Goal: Register for event/course: Sign up to attend an event or enroll in a course

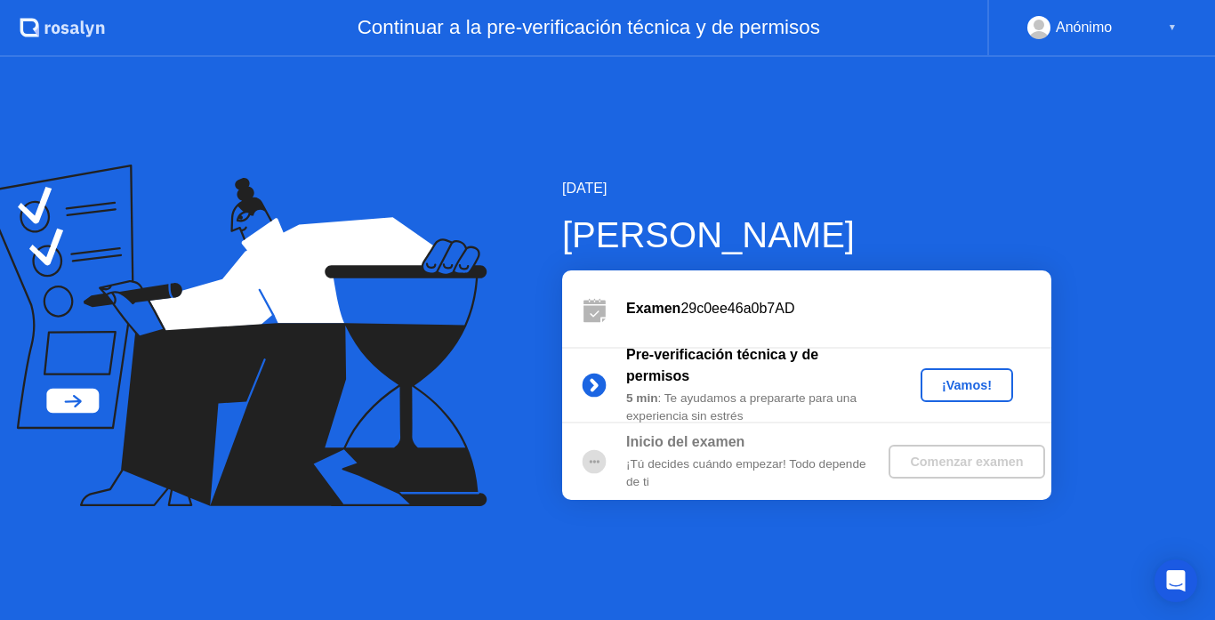
click at [955, 368] on button "¡Vamos!" at bounding box center [967, 385] width 93 height 34
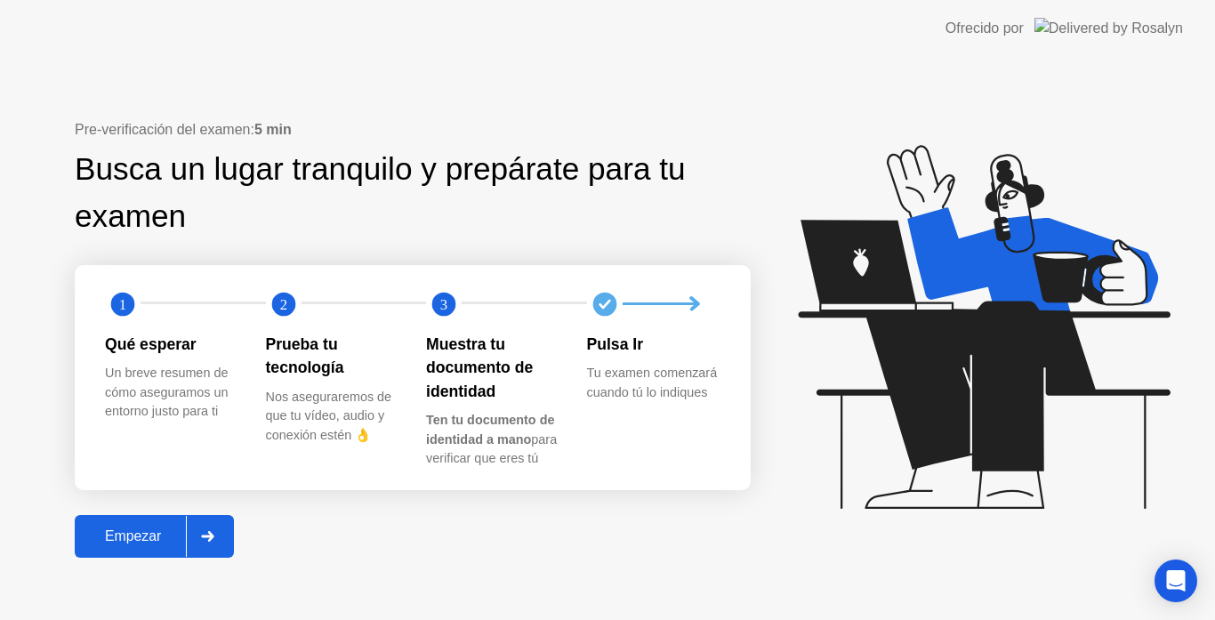
click at [165, 533] on div "Empezar" at bounding box center [133, 536] width 106 height 16
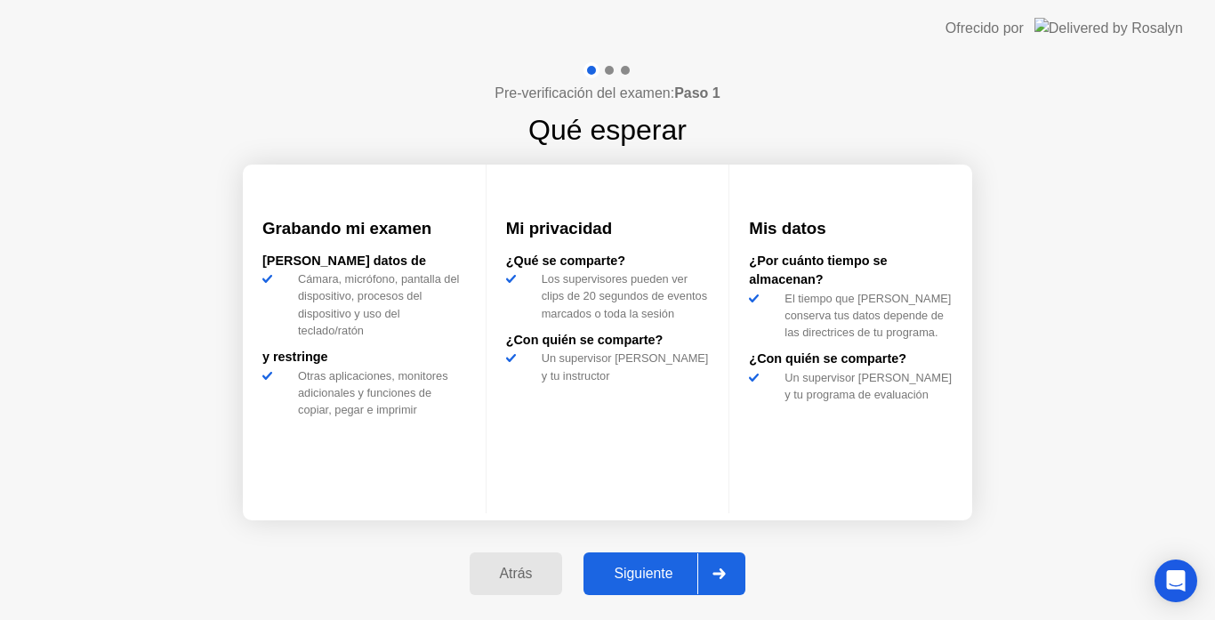
click at [680, 566] on div "Siguiente" at bounding box center [643, 574] width 109 height 16
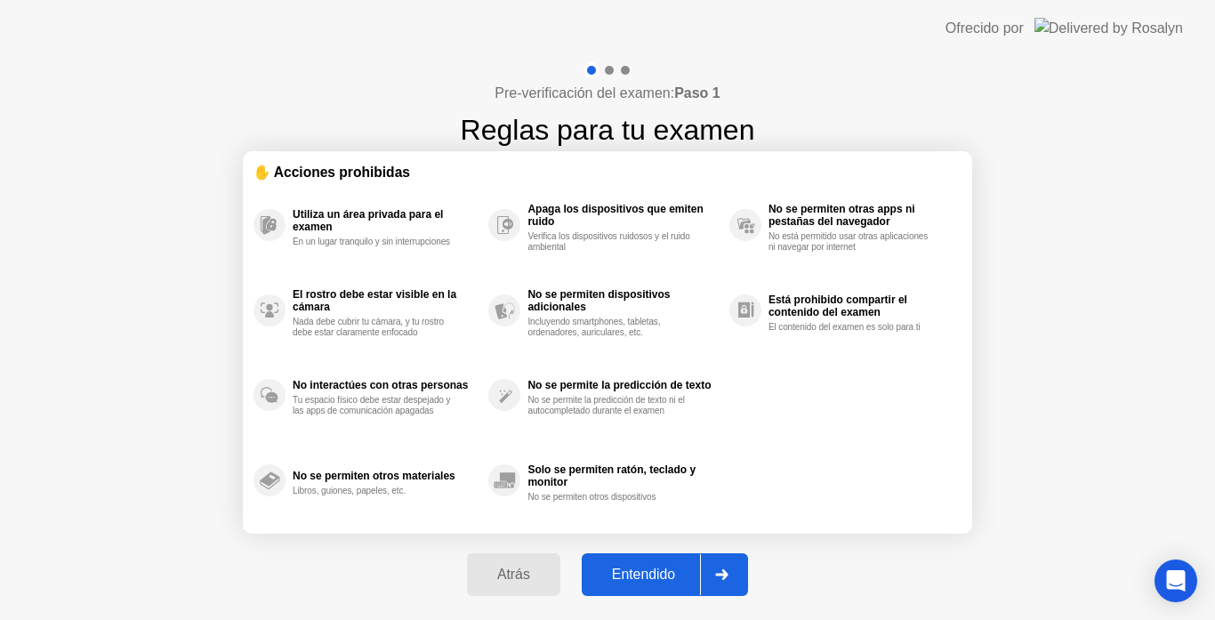
click at [680, 567] on div "Entendido" at bounding box center [643, 575] width 113 height 16
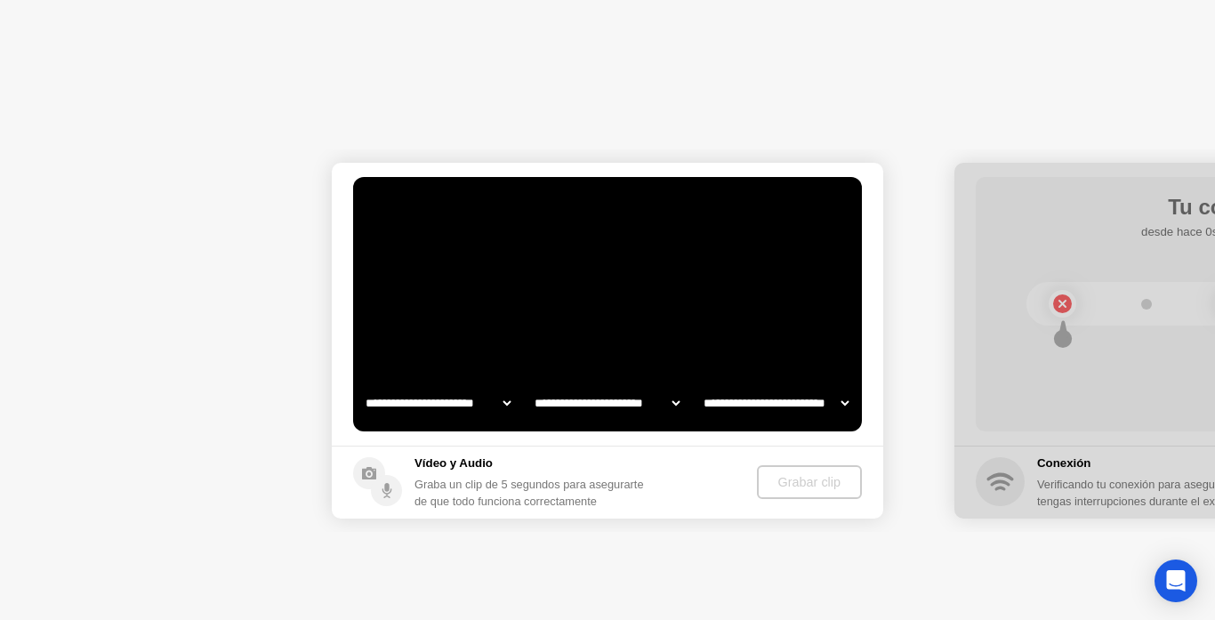
select select "**********"
select select "*******"
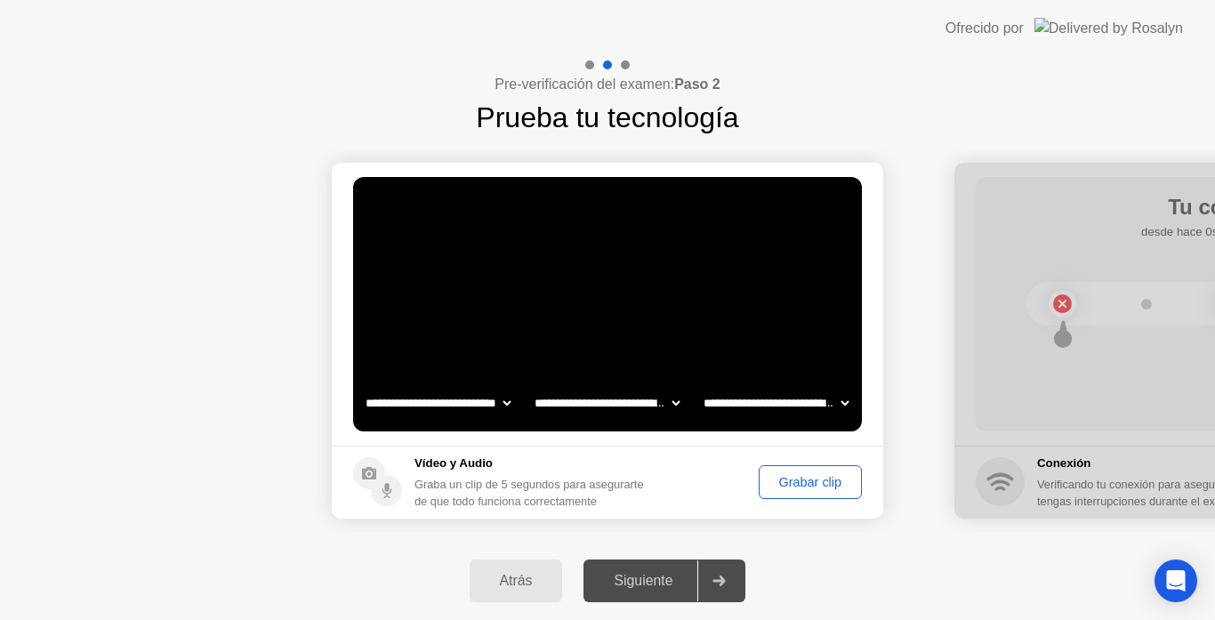
click at [793, 487] on div "Grabar clip" at bounding box center [810, 482] width 91 height 14
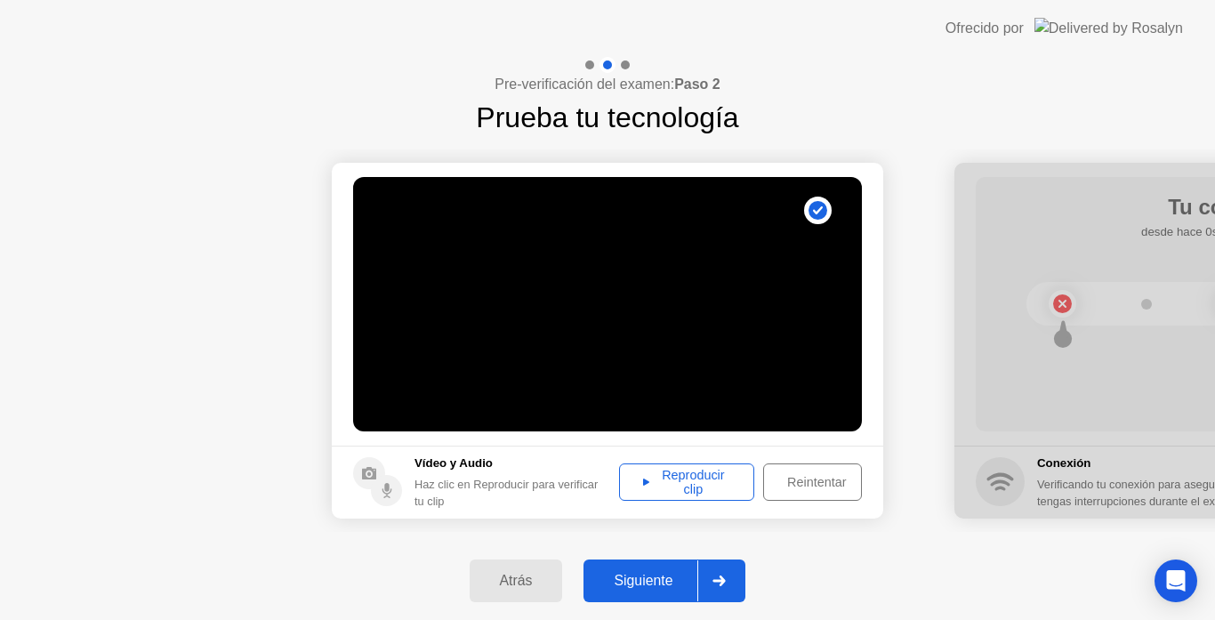
click at [734, 485] on div "Reproducir clip" at bounding box center [686, 482] width 123 height 28
click at [663, 574] on div "Siguiente" at bounding box center [643, 581] width 109 height 16
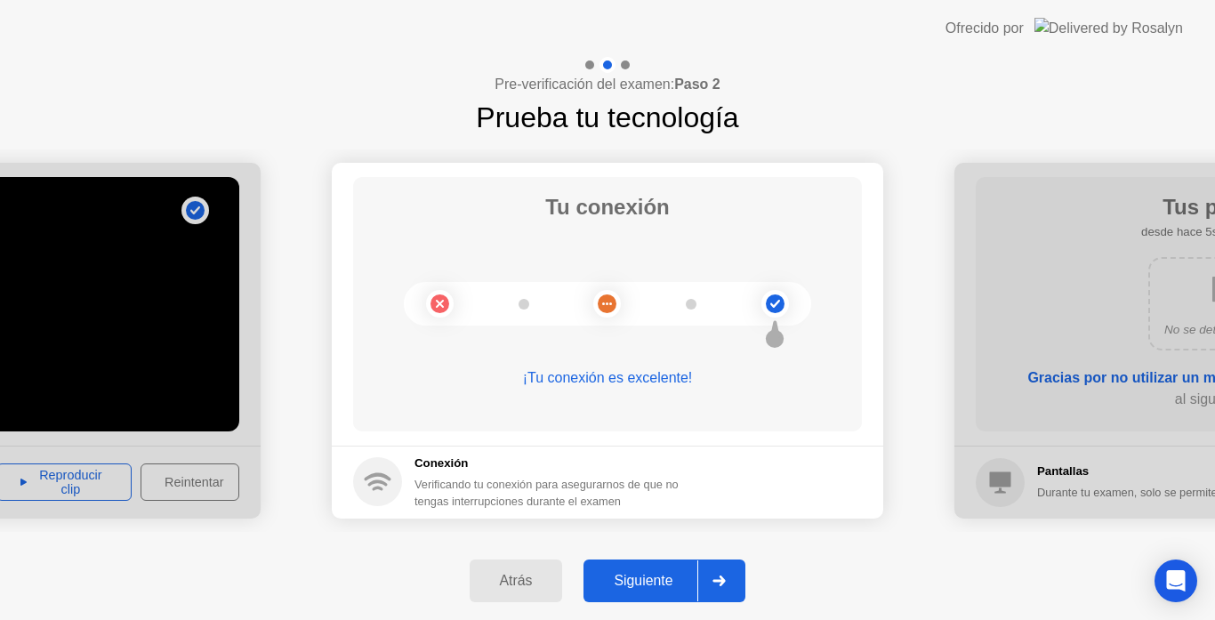
click at [656, 589] on div "Siguiente" at bounding box center [643, 581] width 109 height 16
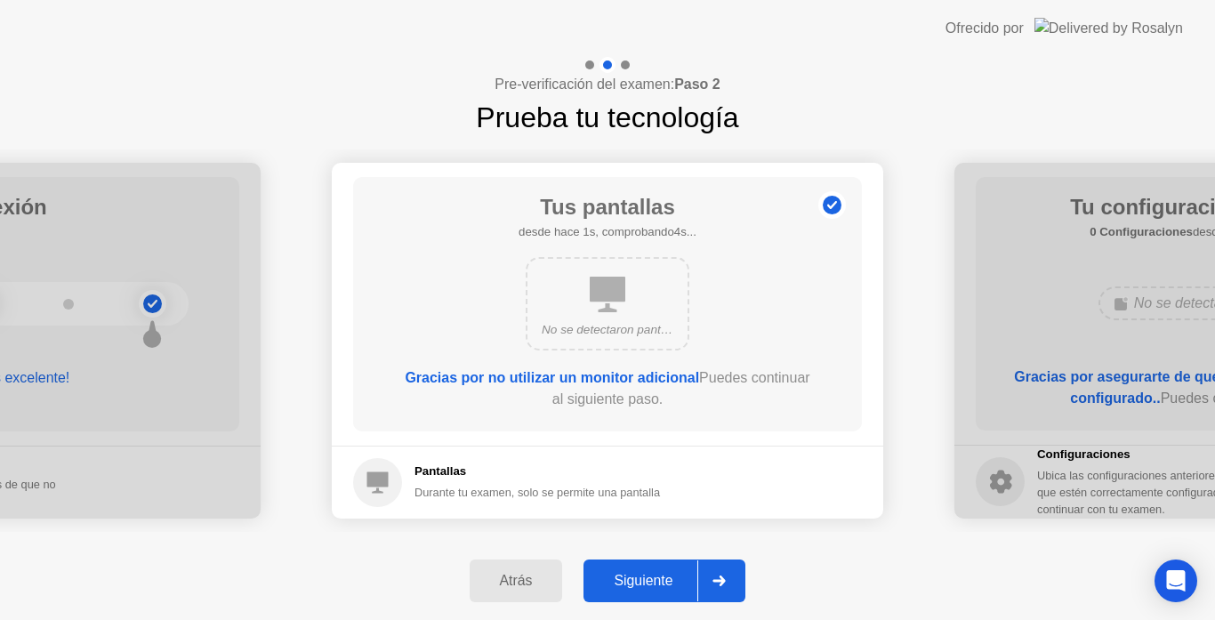
click at [656, 589] on div "Siguiente" at bounding box center [643, 581] width 109 height 16
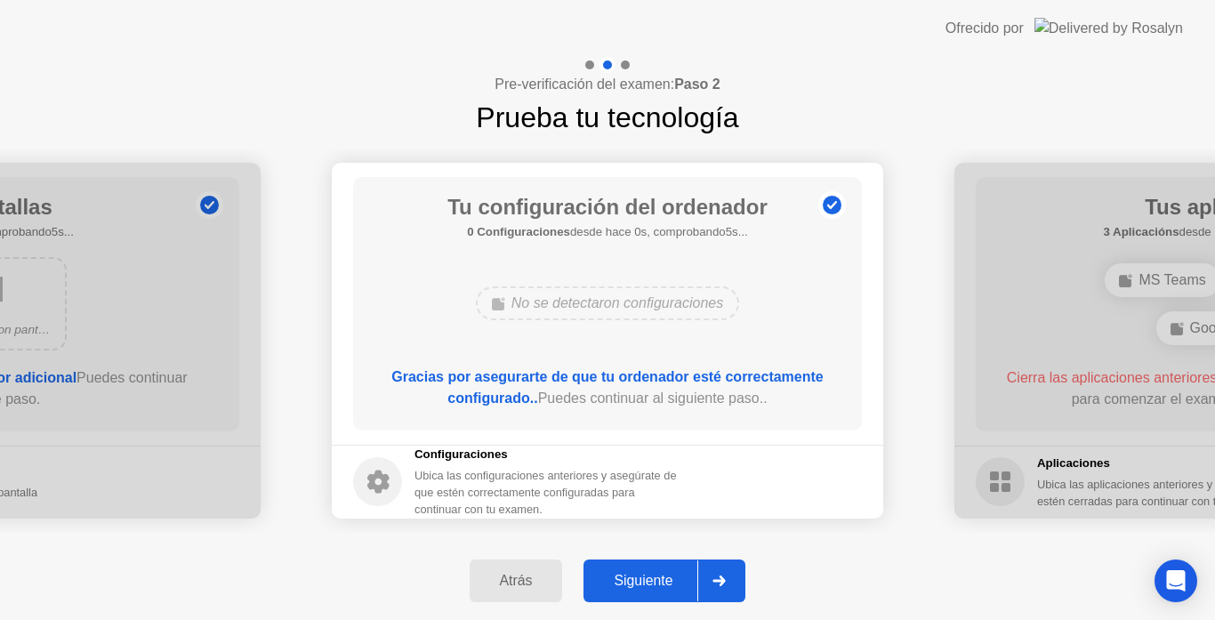
click at [656, 589] on div "Siguiente" at bounding box center [643, 581] width 109 height 16
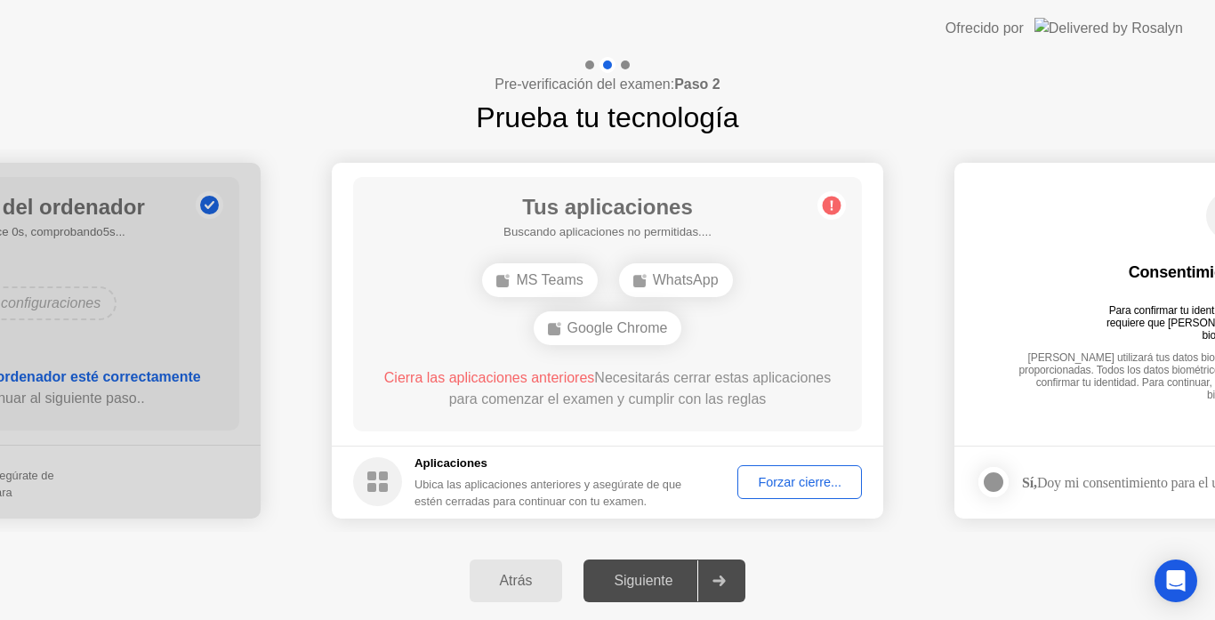
click at [656, 589] on div "Siguiente" at bounding box center [643, 581] width 109 height 16
click at [765, 493] on button "Forzar cierre..." at bounding box center [799, 482] width 125 height 34
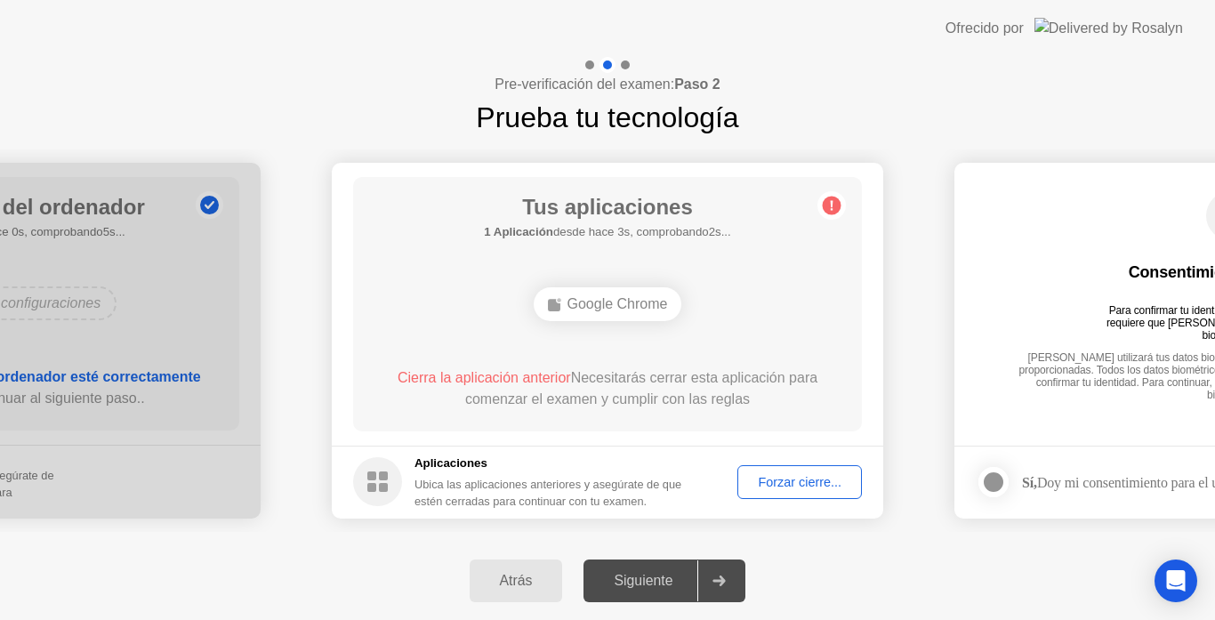
click at [804, 479] on div "Forzar cierre..." at bounding box center [800, 482] width 112 height 14
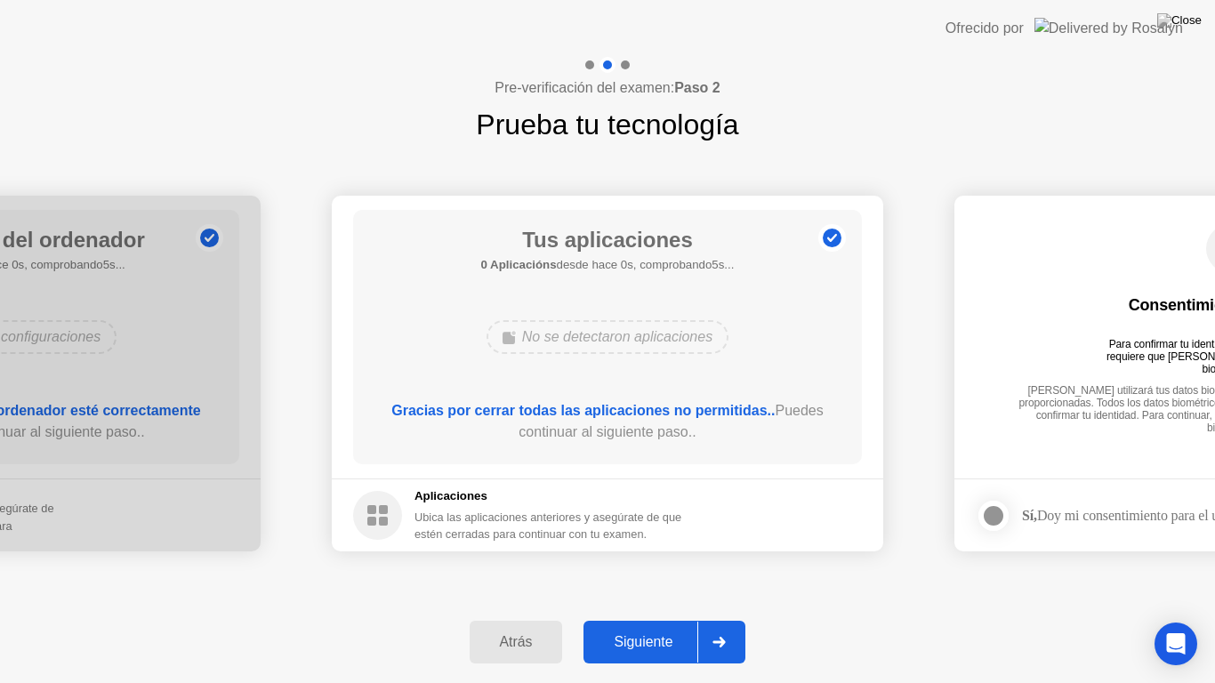
click at [676, 619] on div "Siguiente" at bounding box center [643, 642] width 109 height 16
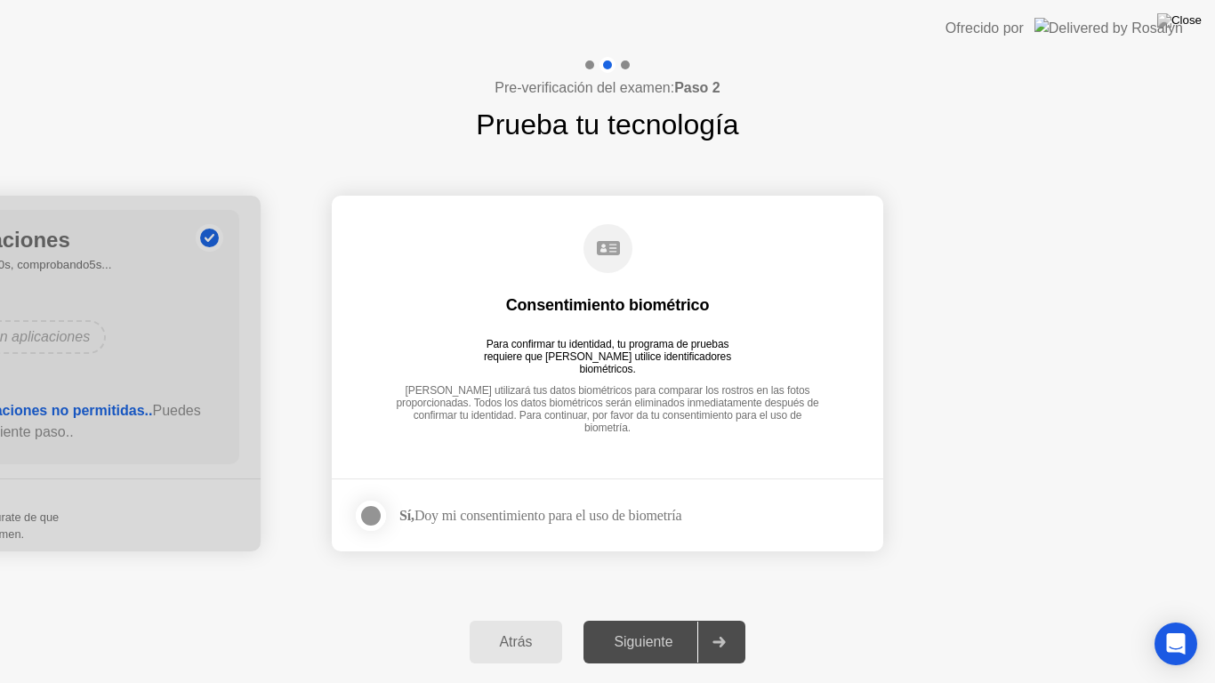
click at [377, 505] on div at bounding box center [370, 515] width 21 height 21
click at [618, 619] on button "Siguiente" at bounding box center [664, 642] width 162 height 43
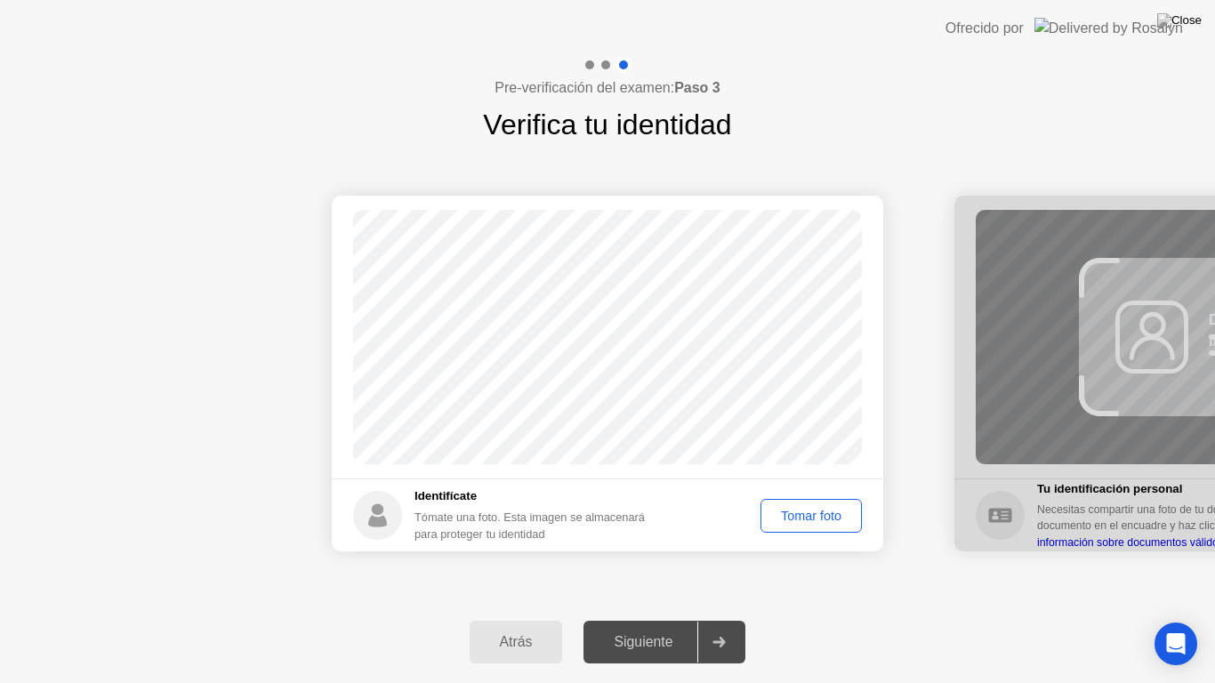
click at [808, 519] on div "Tomar foto" at bounding box center [811, 516] width 89 height 14
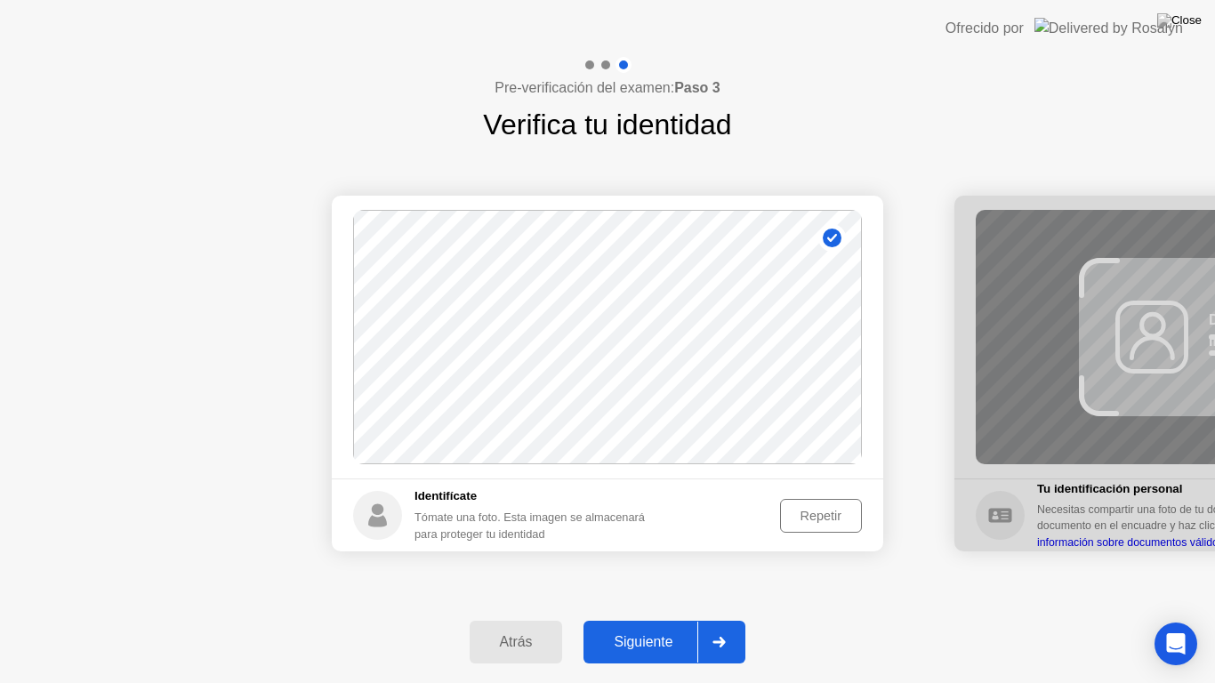
click at [663, 619] on button "Siguiente" at bounding box center [664, 642] width 162 height 43
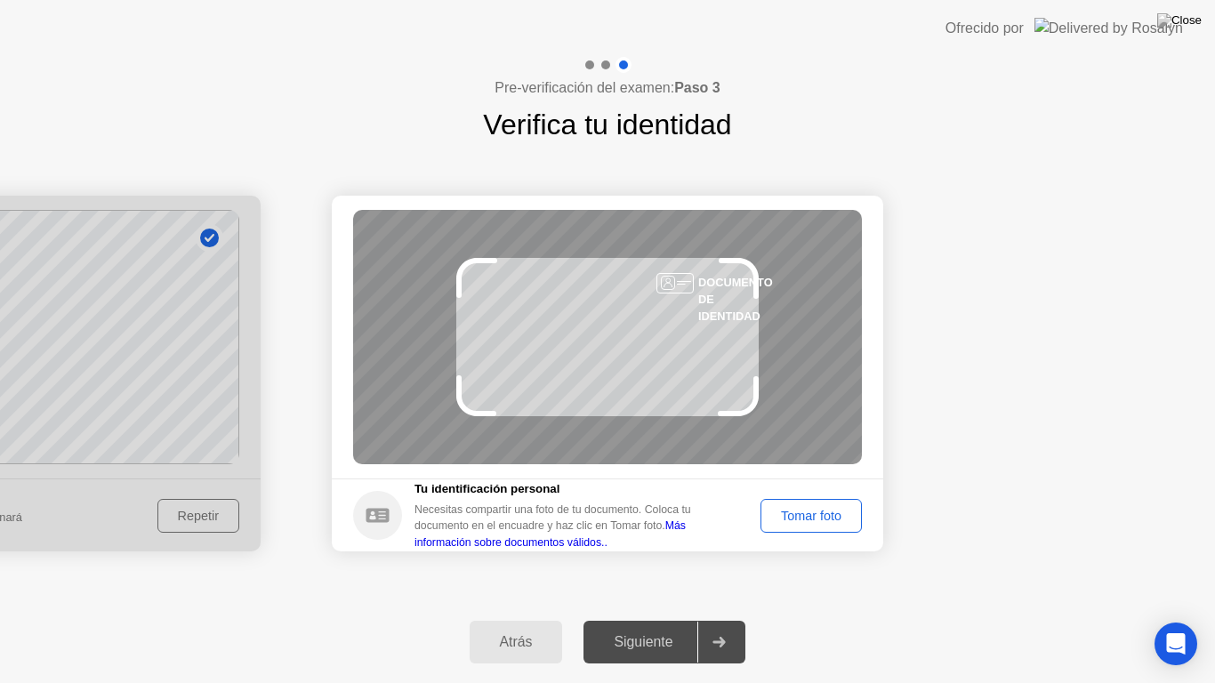
click at [825, 502] on button "Tomar foto" at bounding box center [810, 516] width 101 height 34
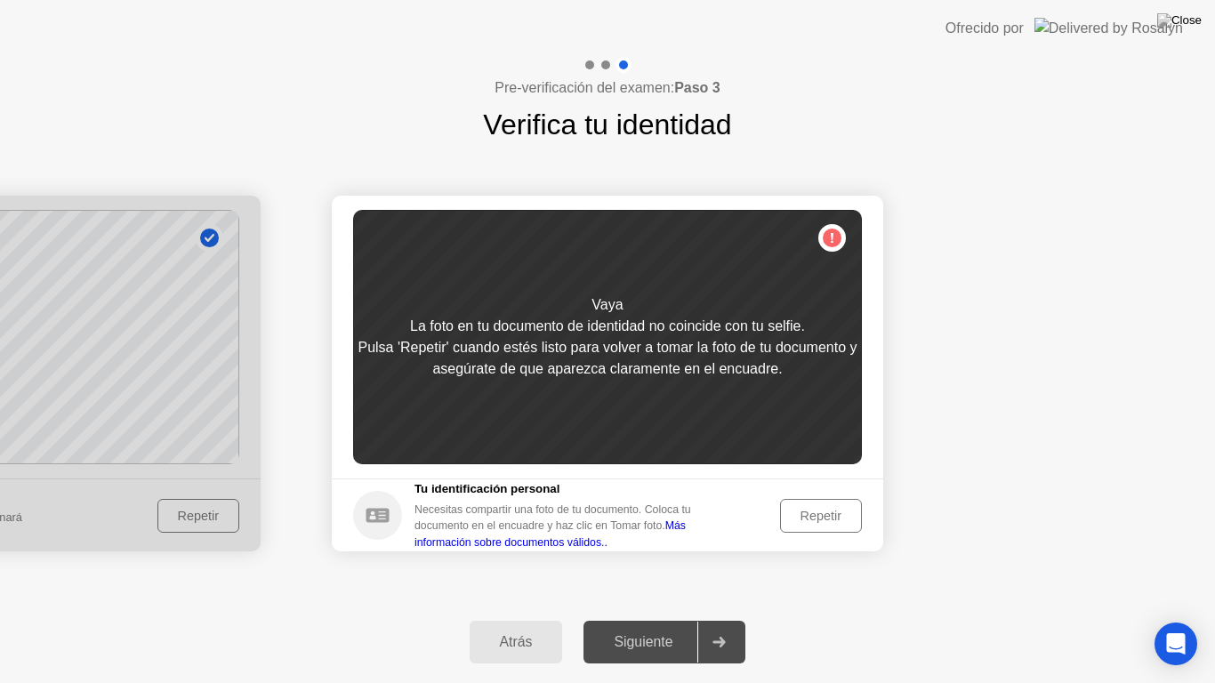
click at [825, 503] on button "Repetir" at bounding box center [821, 516] width 82 height 34
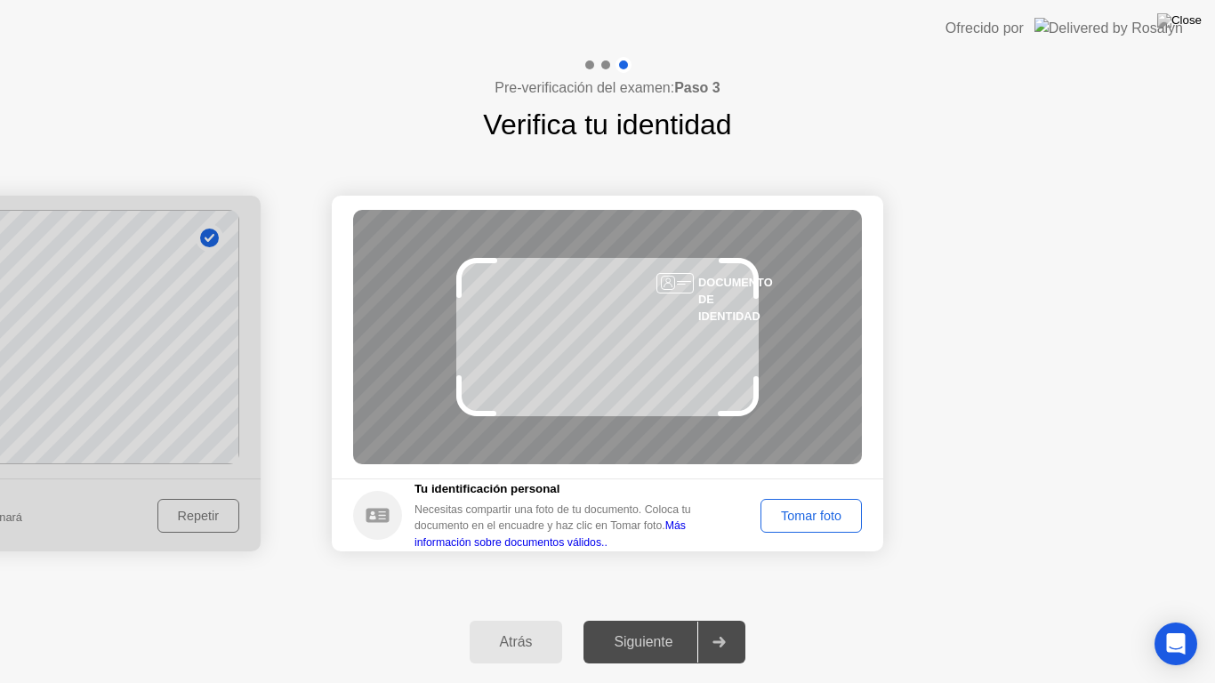
click at [825, 503] on button "Tomar foto" at bounding box center [810, 516] width 101 height 34
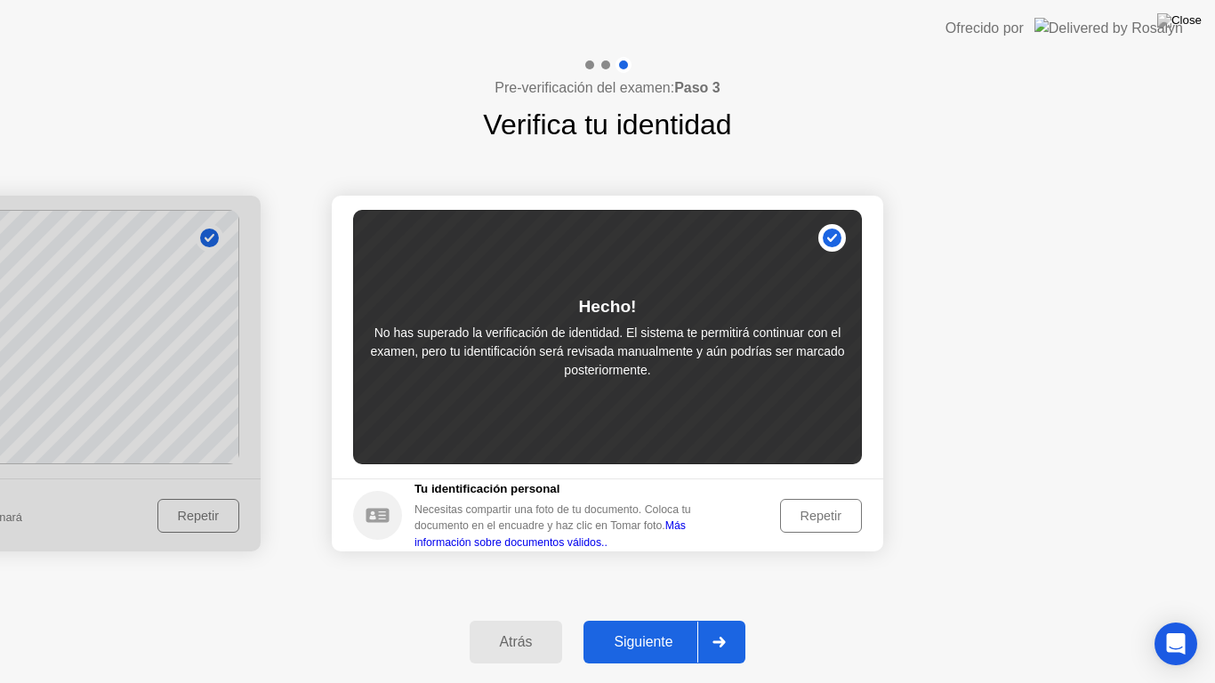
click at [659, 619] on button "Siguiente" at bounding box center [664, 642] width 162 height 43
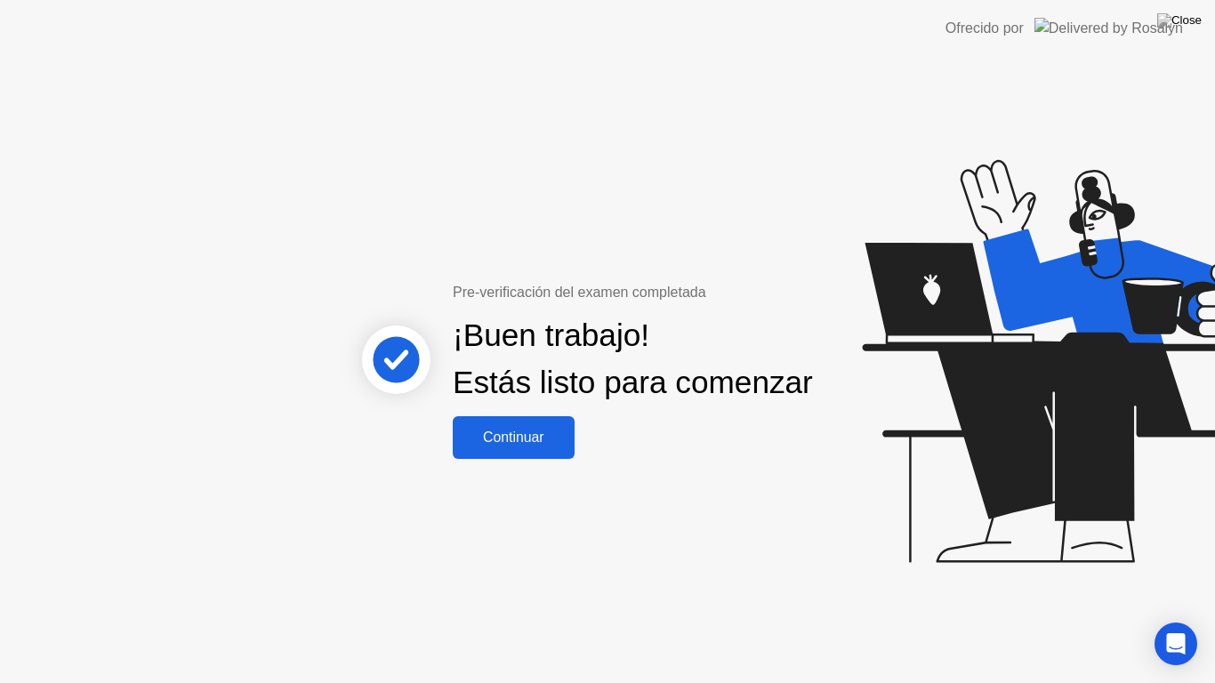
click at [524, 398] on div "¡Buen trabajo! Estás listo para comenzar" at bounding box center [633, 359] width 360 height 94
click at [535, 406] on div "¡Buen trabajo! Estás listo para comenzar" at bounding box center [633, 359] width 360 height 94
click at [536, 432] on button "Continuar" at bounding box center [514, 437] width 122 height 43
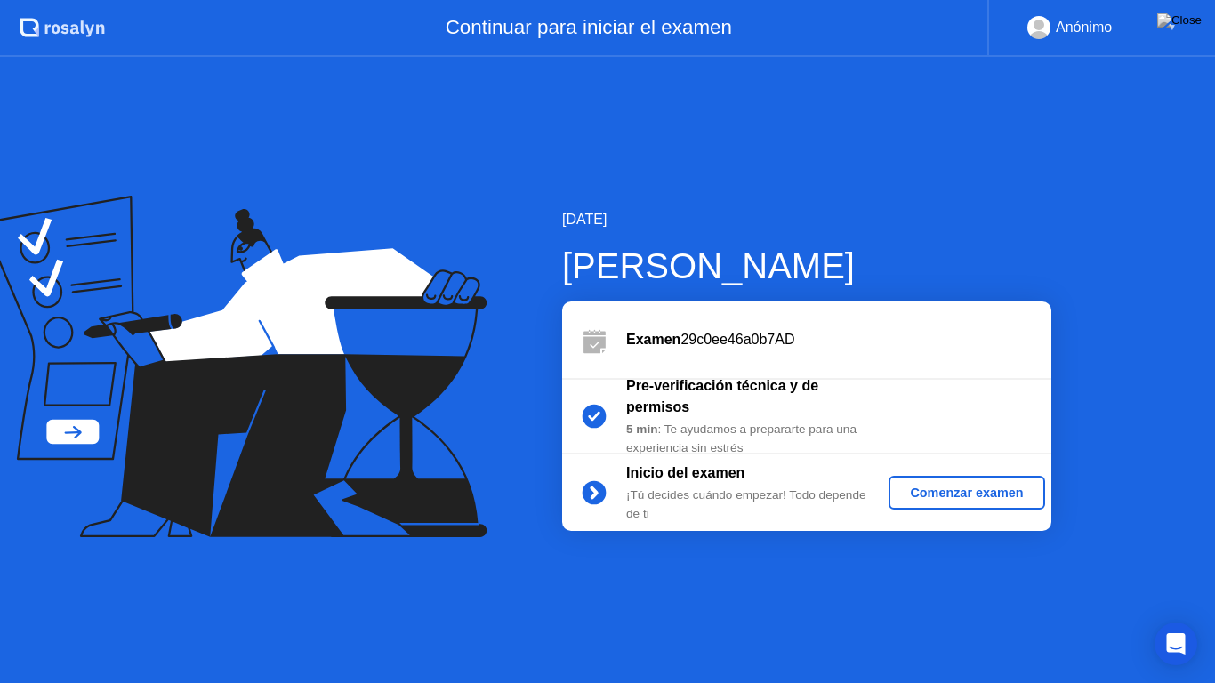
click at [965, 493] on div "Comenzar examen" at bounding box center [966, 493] width 141 height 14
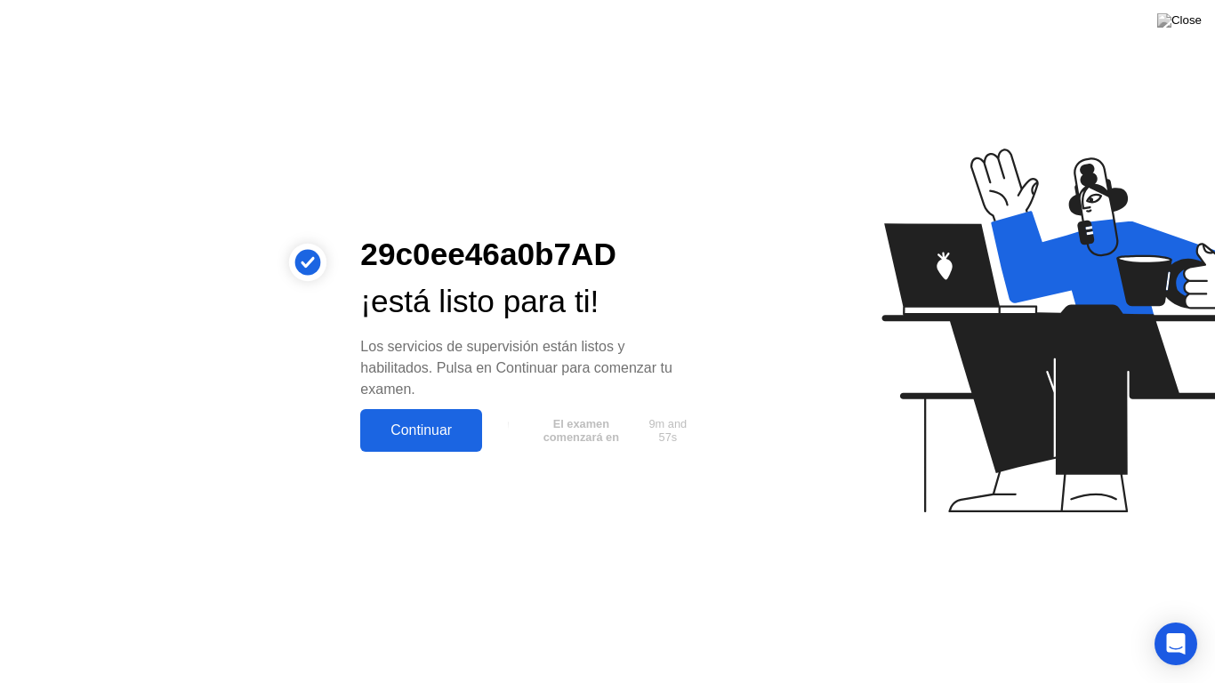
click at [438, 432] on div "Continuar" at bounding box center [421, 430] width 111 height 16
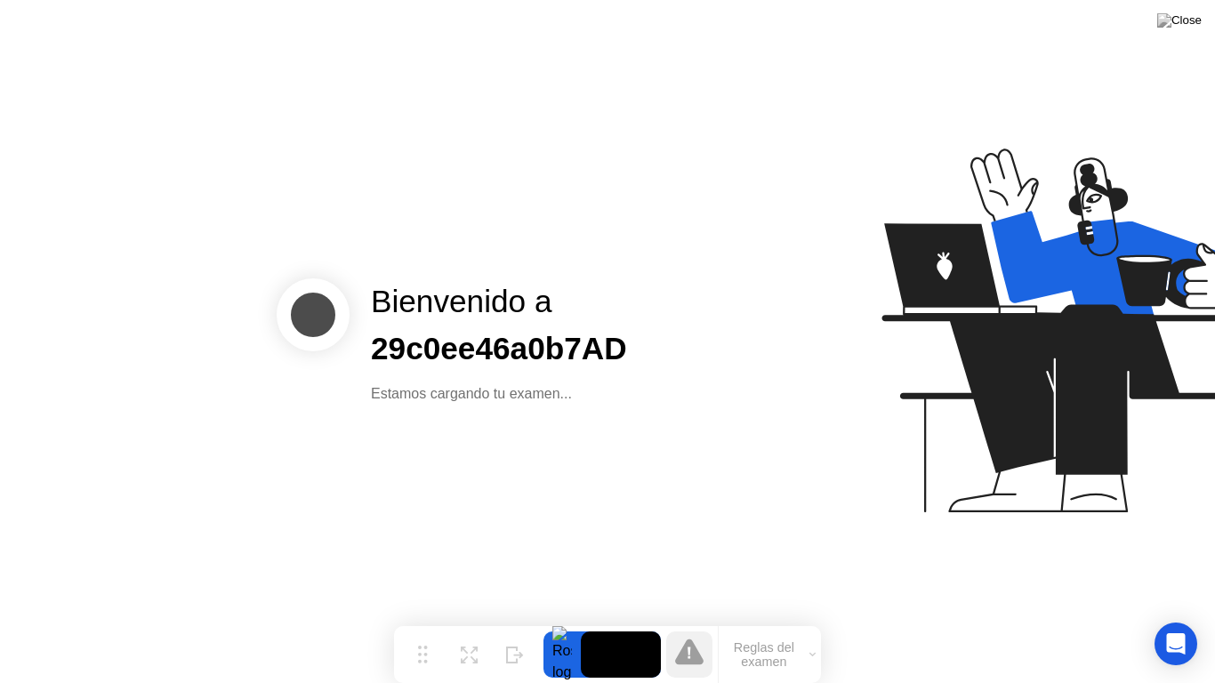
click at [728, 619] on button "Reglas del examen" at bounding box center [770, 655] width 102 height 30
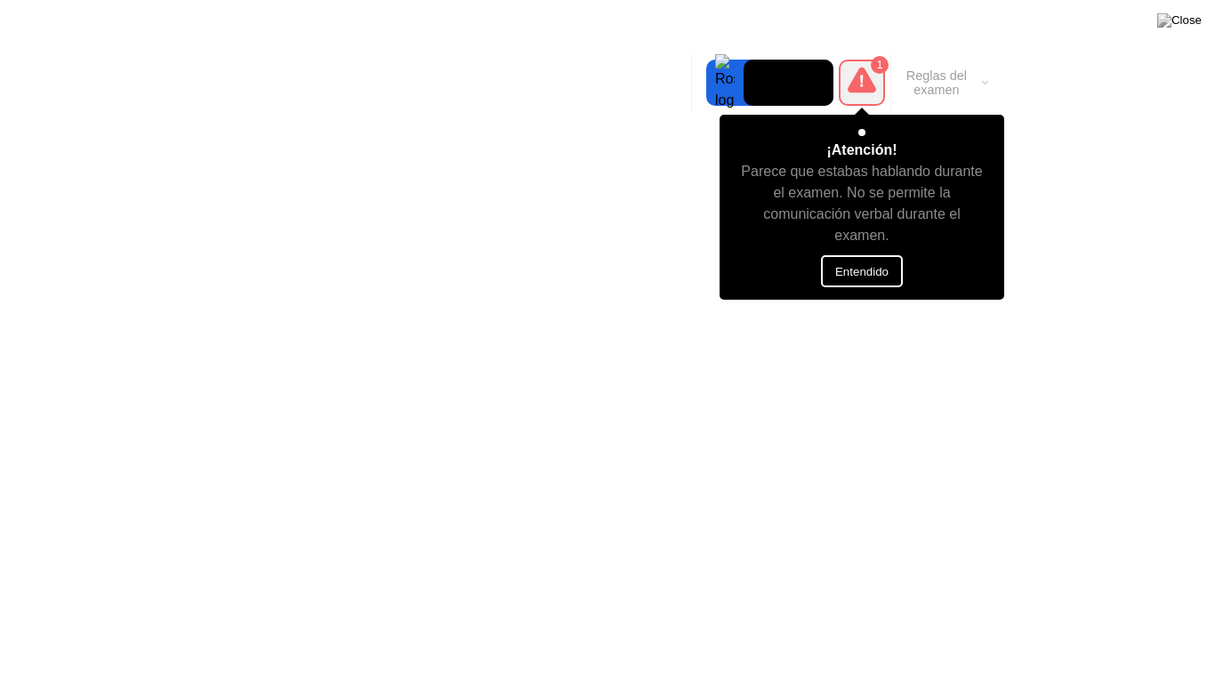
click at [863, 258] on button "Entendido" at bounding box center [862, 271] width 82 height 32
click at [868, 278] on button "Entendido" at bounding box center [862, 271] width 82 height 32
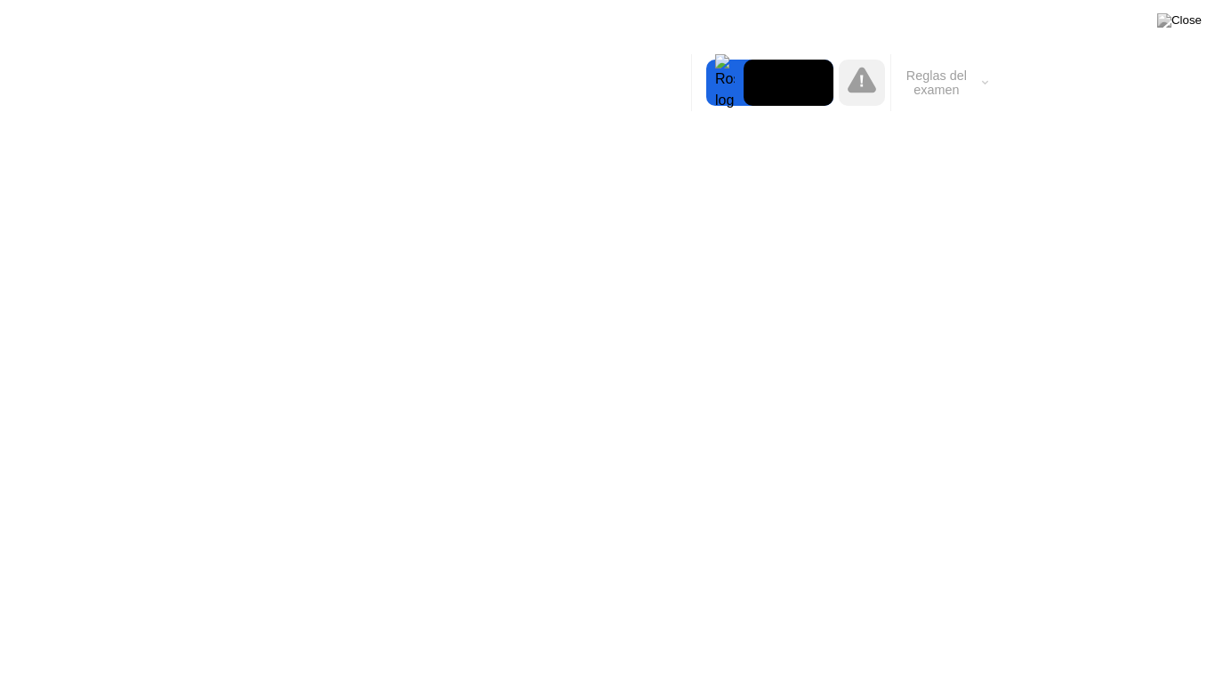
drag, startPoint x: 902, startPoint y: 93, endPoint x: 986, endPoint y: 64, distance: 88.6
click at [986, 68] on button "Reglas del examen" at bounding box center [942, 83] width 102 height 30
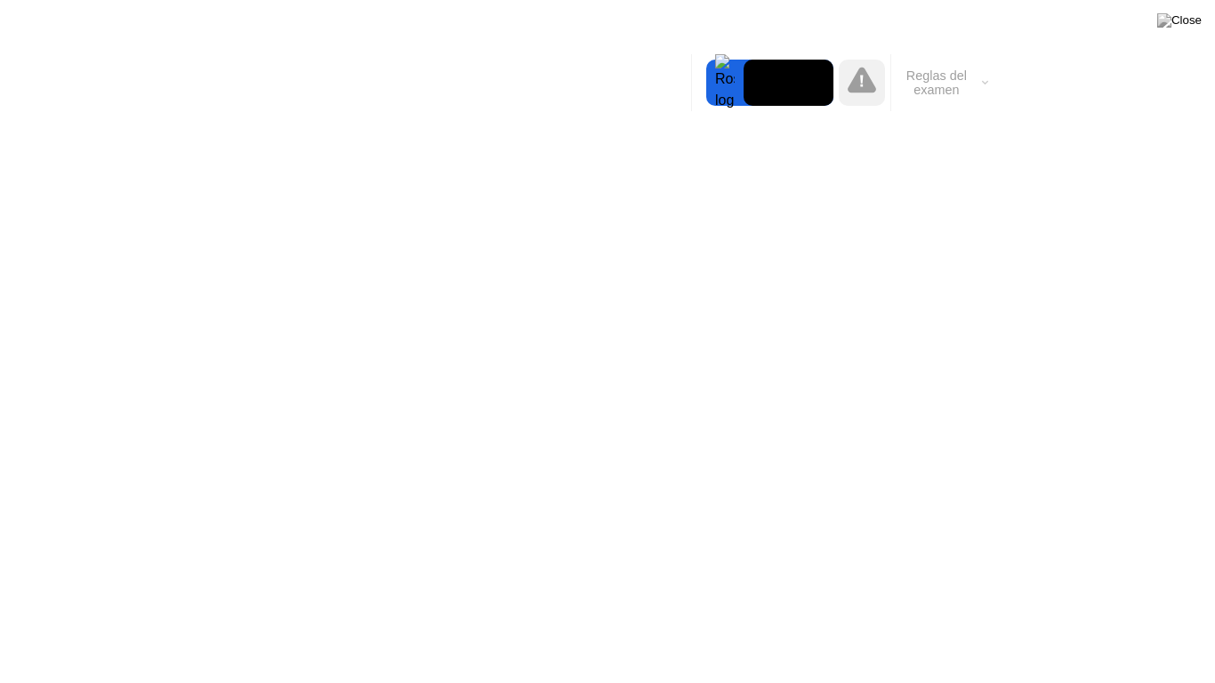
click at [914, 68] on button "Reglas del examen" at bounding box center [942, 83] width 102 height 30
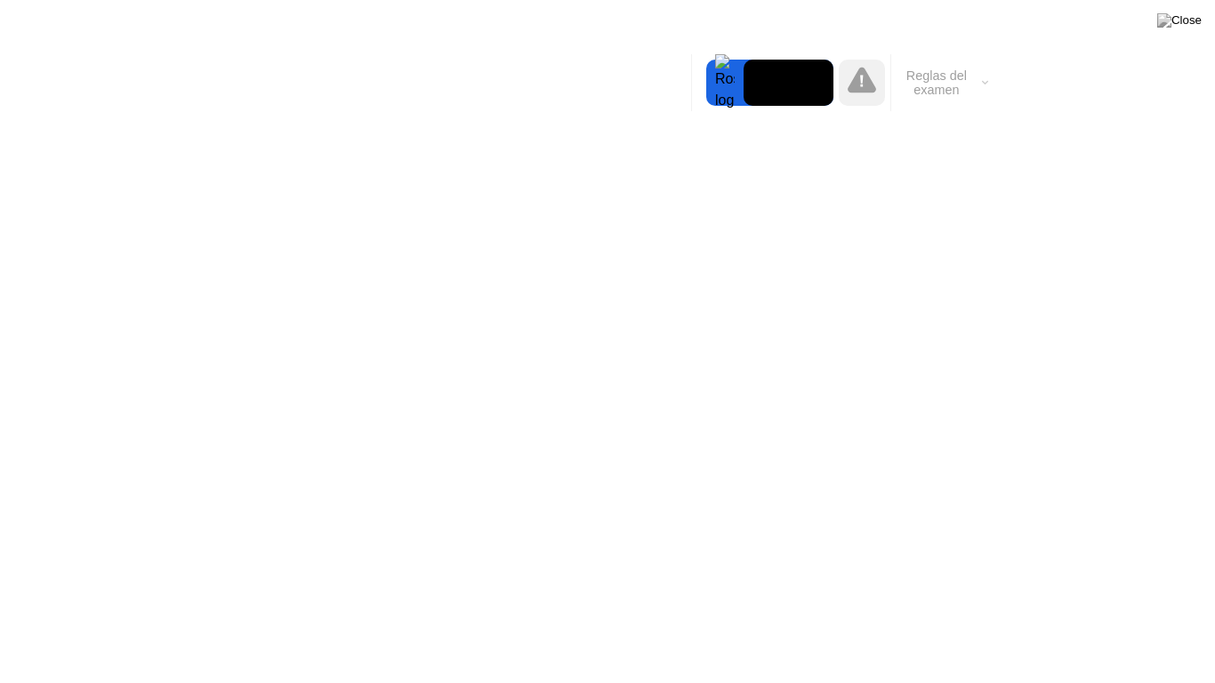
click at [824, 63] on video at bounding box center [789, 83] width 90 height 46
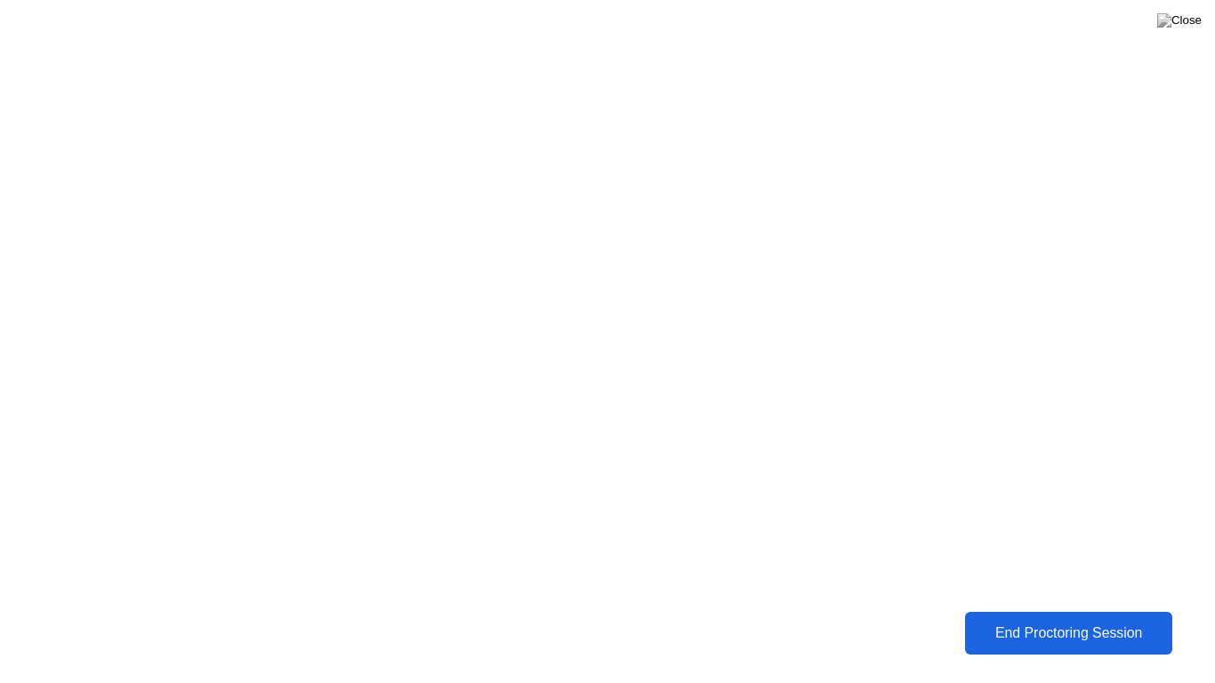
click at [1107, 619] on div "End Proctoring Session" at bounding box center [1069, 633] width 216 height 18
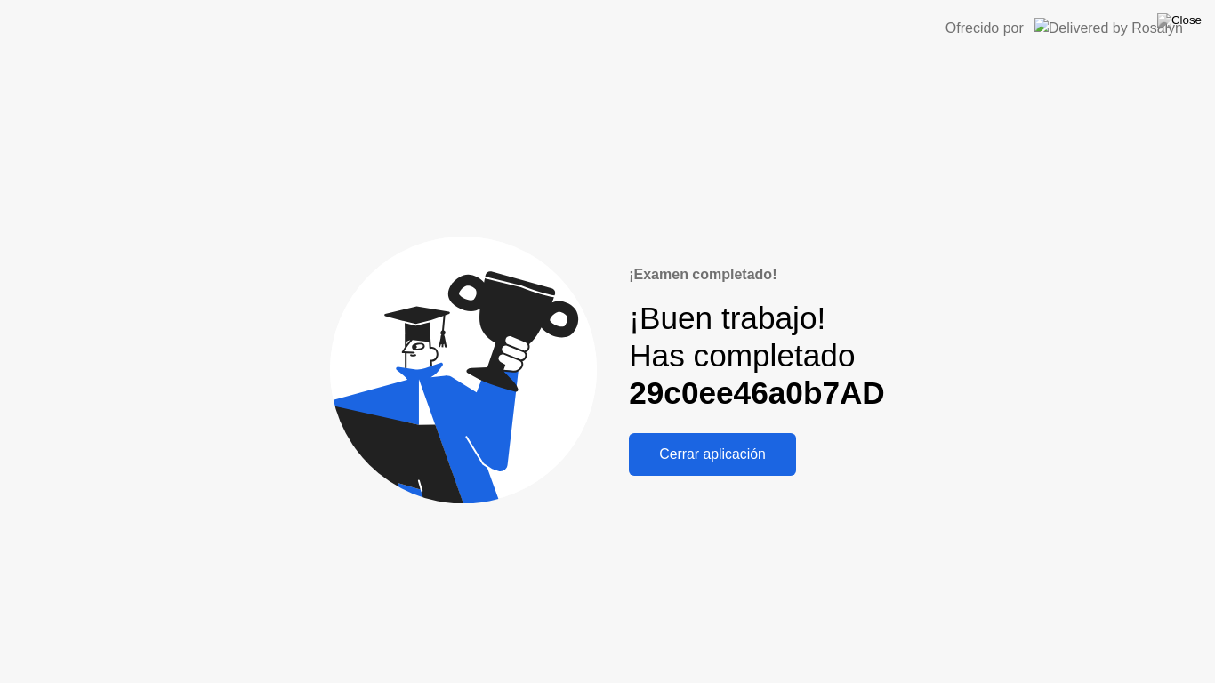
click at [692, 447] on div "Cerrar aplicación" at bounding box center [712, 455] width 157 height 16
